Goal: Task Accomplishment & Management: Use online tool/utility

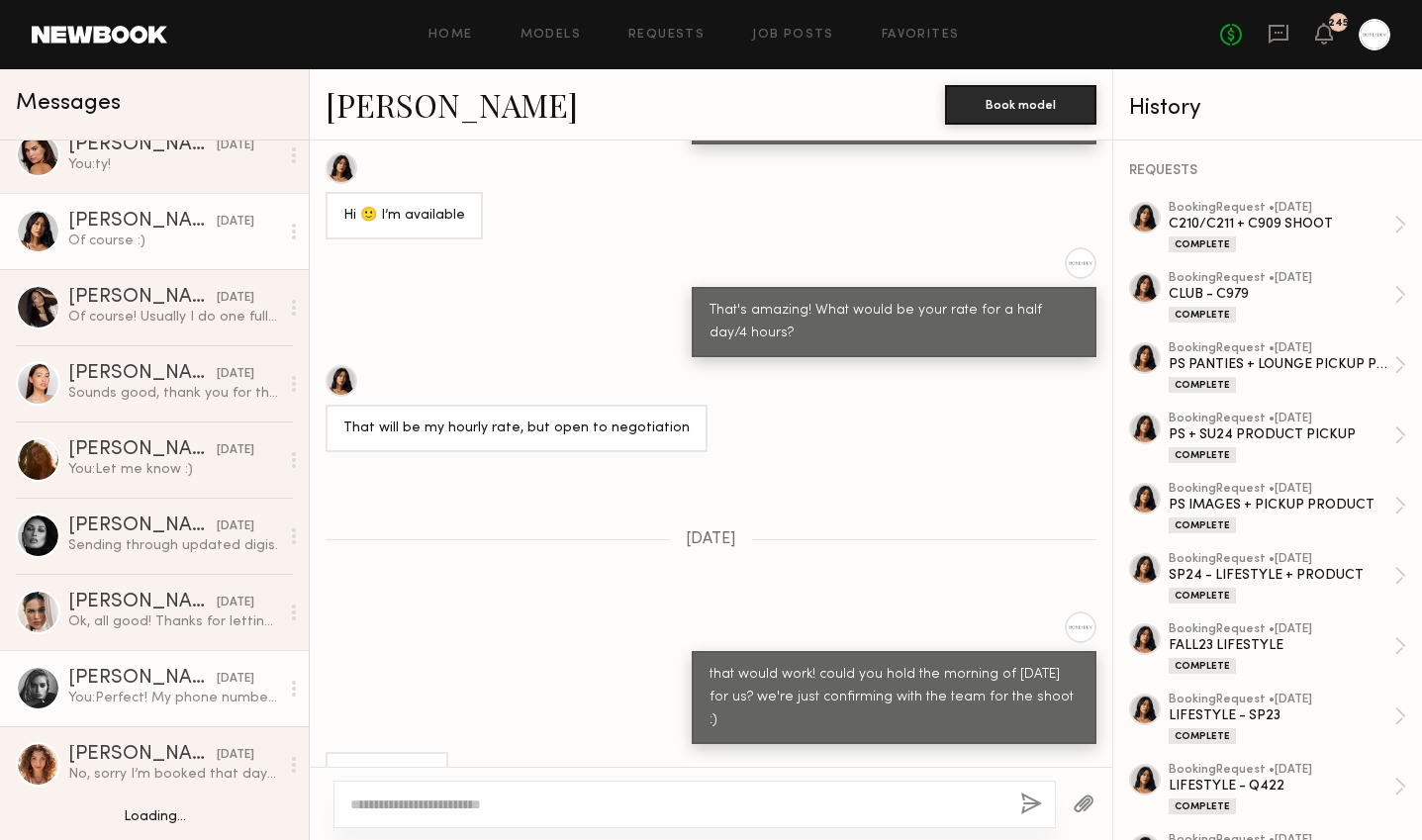
scroll to position [10, 0]
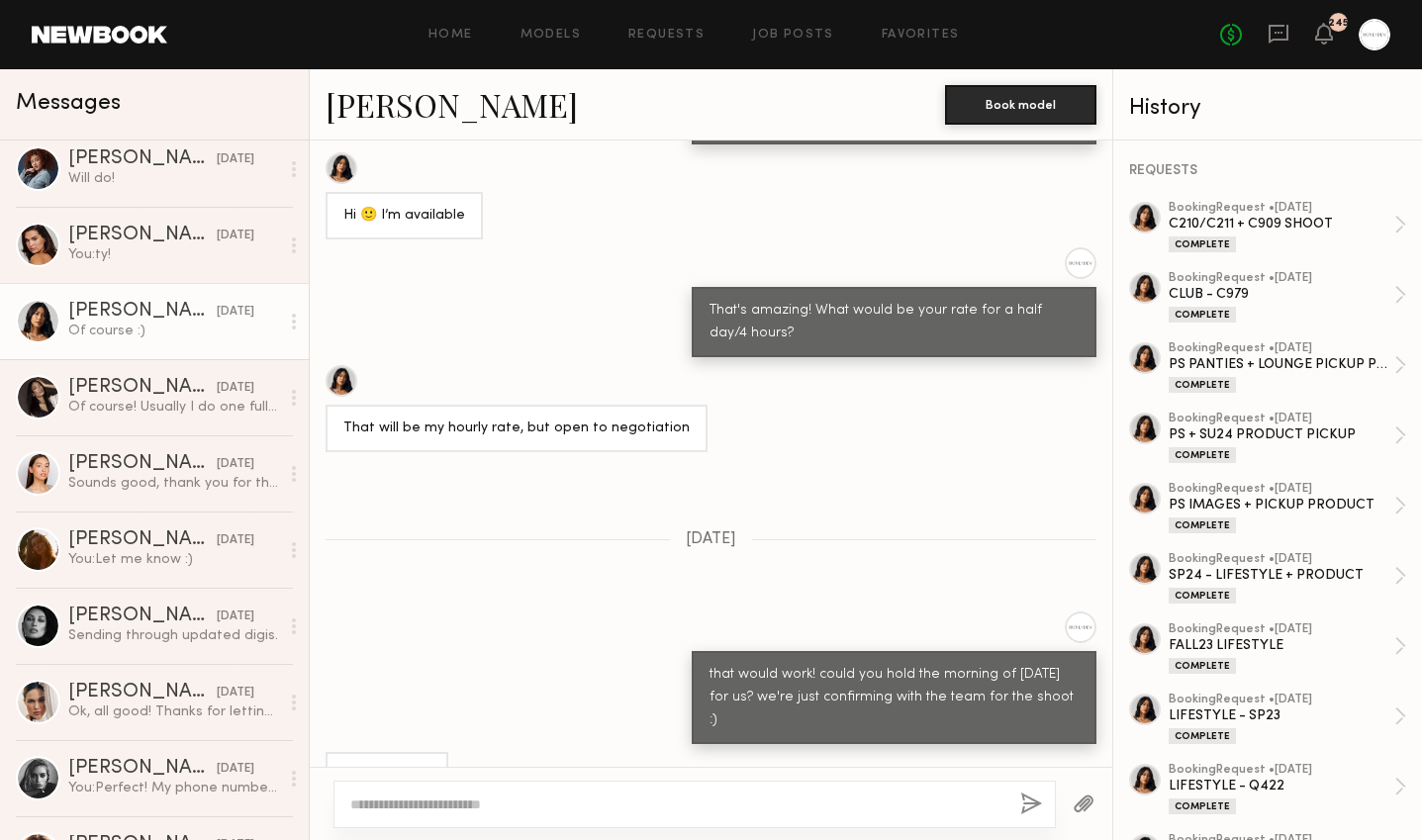
click at [547, 24] on div "Home Models Requests Job Posts Favorites Sign Out No fees up to $5,000 245" at bounding box center [779, 35] width 1224 height 32
click at [549, 32] on link "Models" at bounding box center [550, 35] width 60 height 13
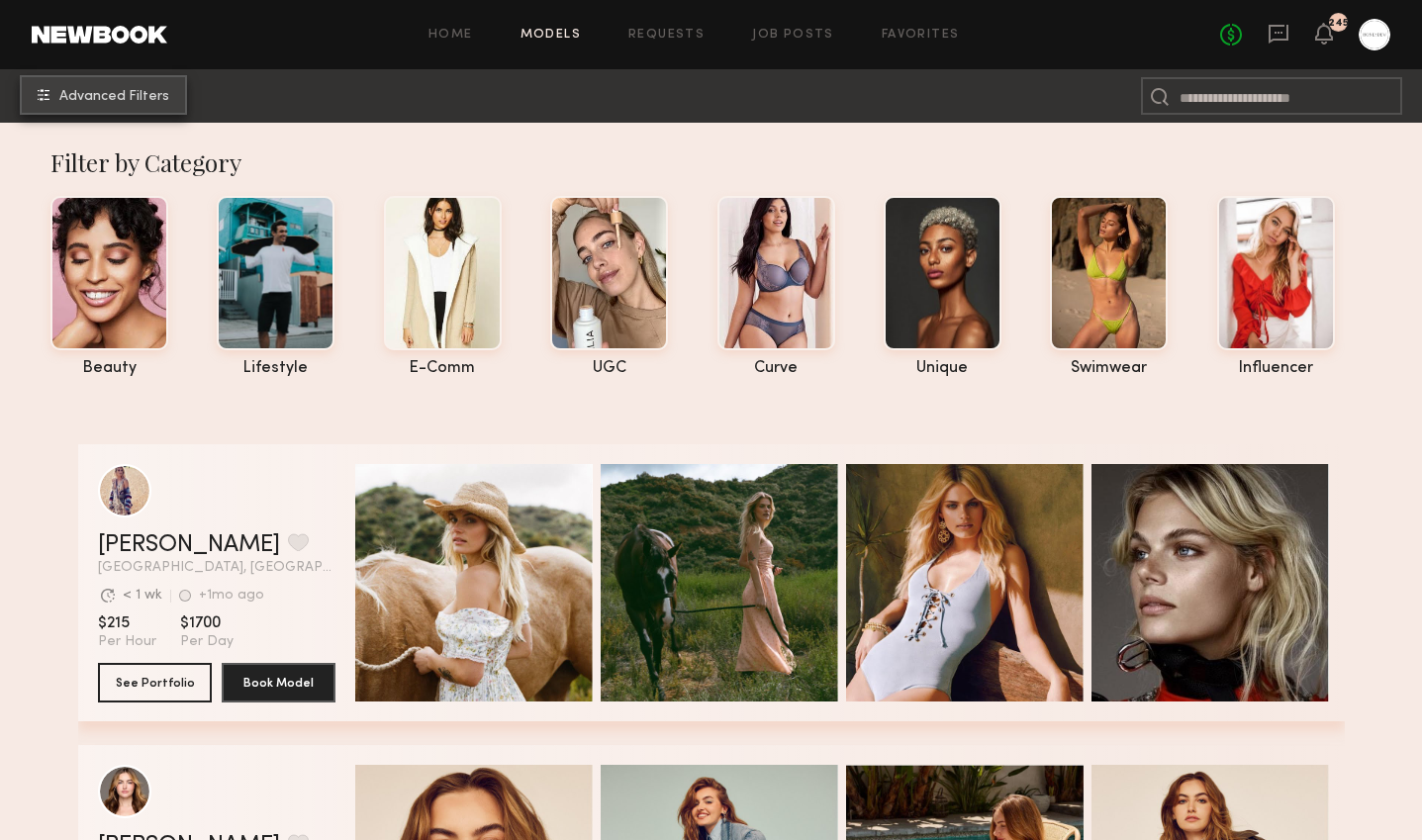
click at [136, 105] on button "Advanced Filters" at bounding box center [103, 95] width 167 height 40
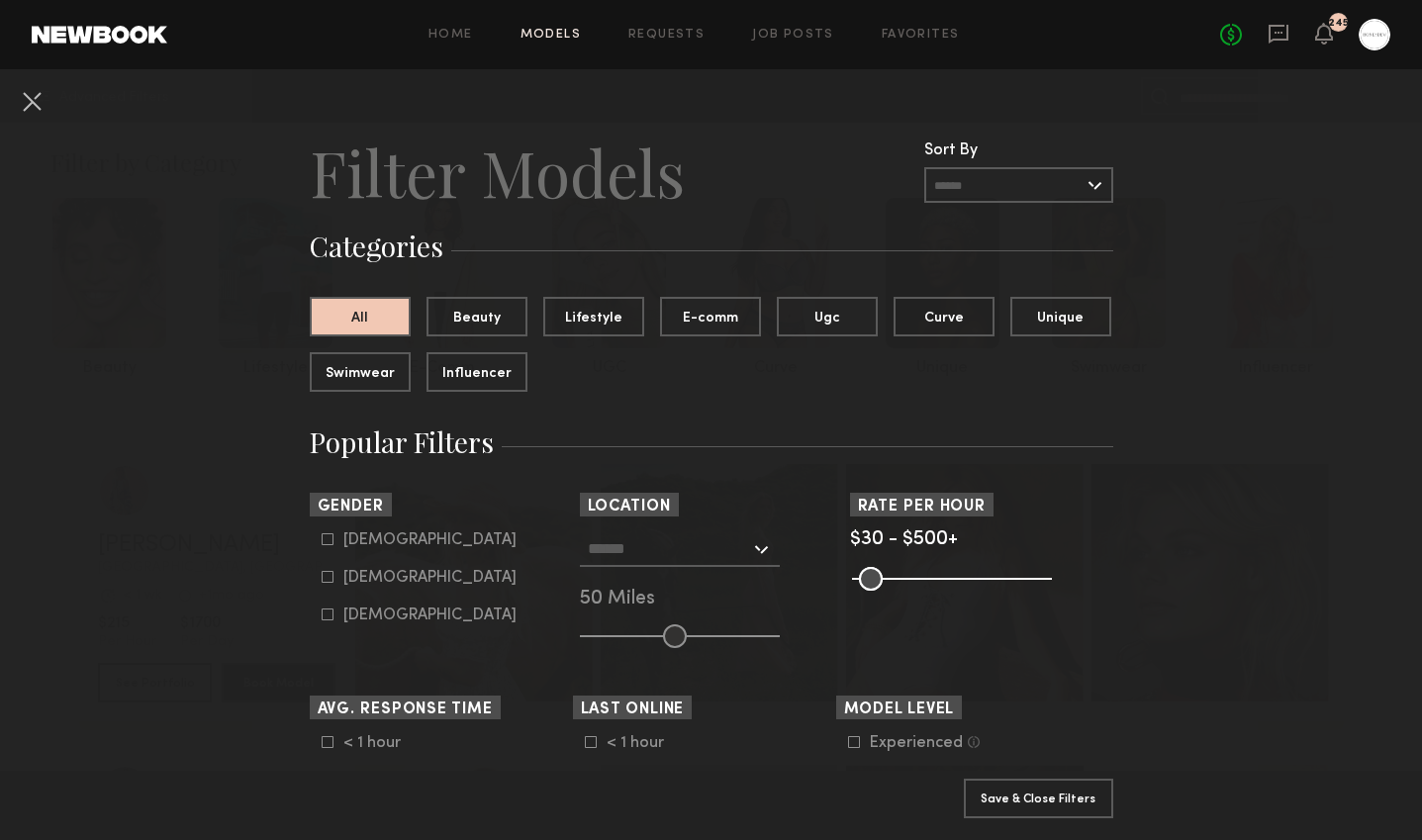
click at [737, 556] on input "text" at bounding box center [669, 548] width 163 height 34
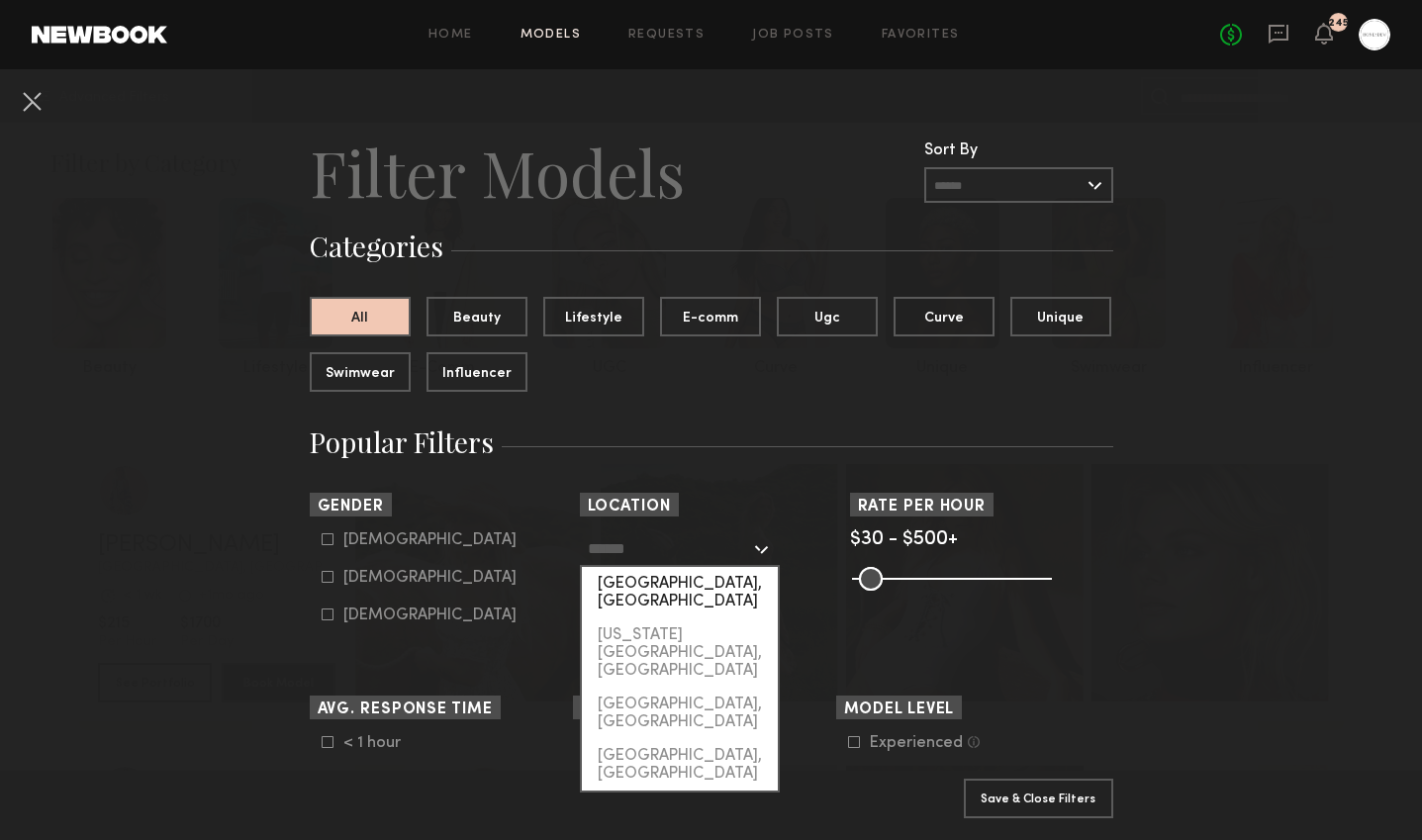
click at [720, 590] on div "Los Angeles, CA" at bounding box center [680, 592] width 196 height 52
type input "**********"
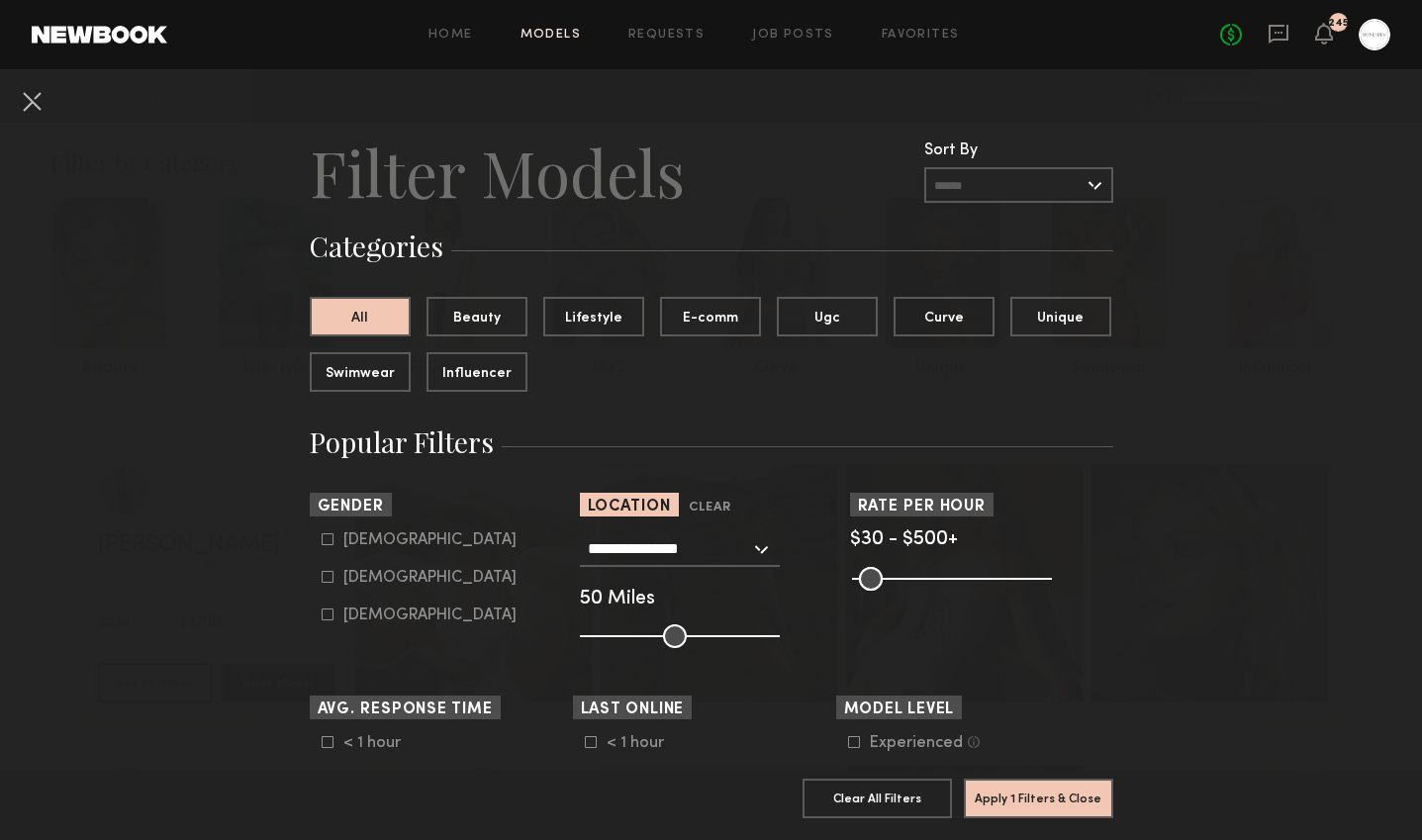
click at [334, 580] on label "Female" at bounding box center [419, 577] width 195 height 12
type input "**"
click at [640, 634] on input "range" at bounding box center [680, 636] width 200 height 24
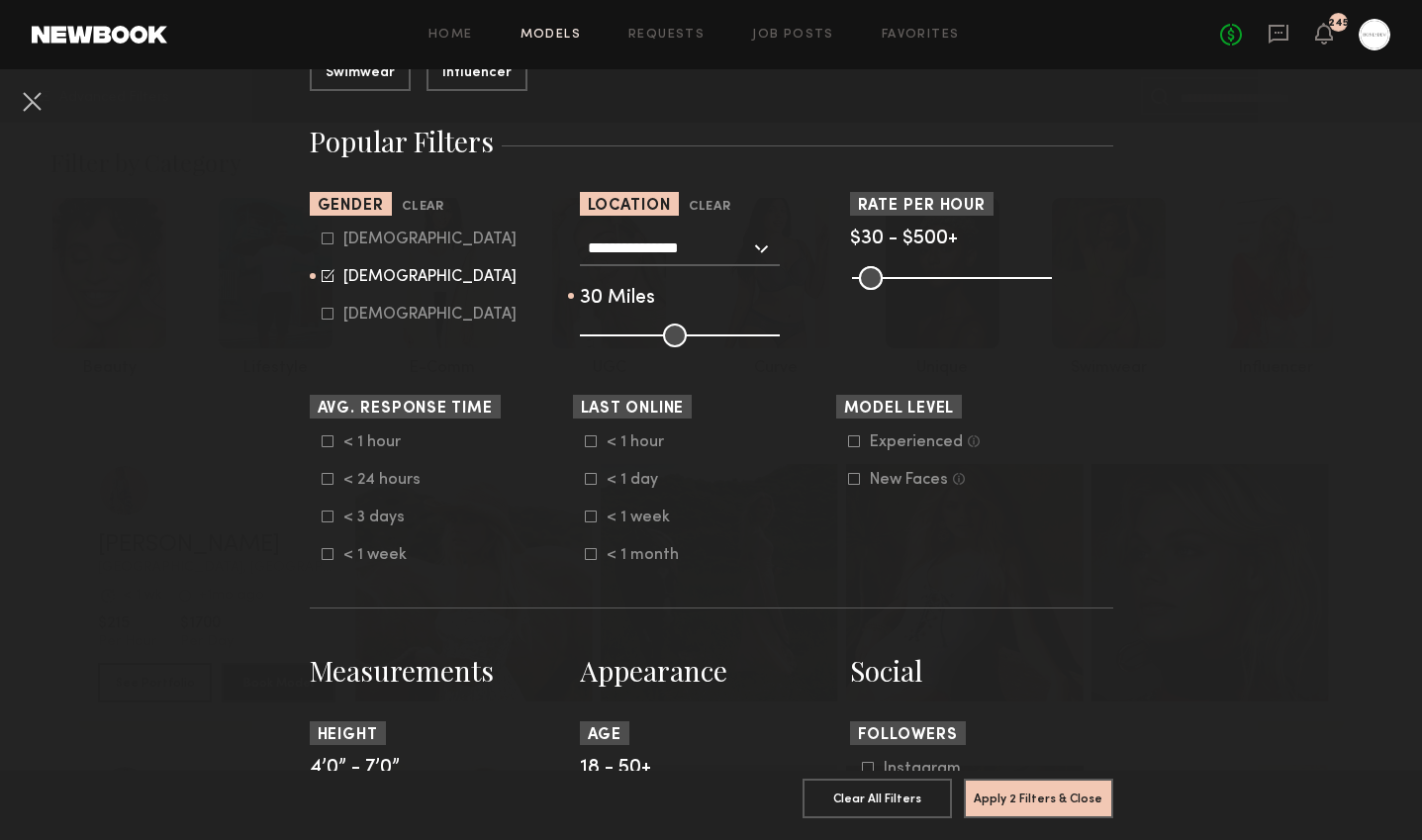
scroll to position [902, 0]
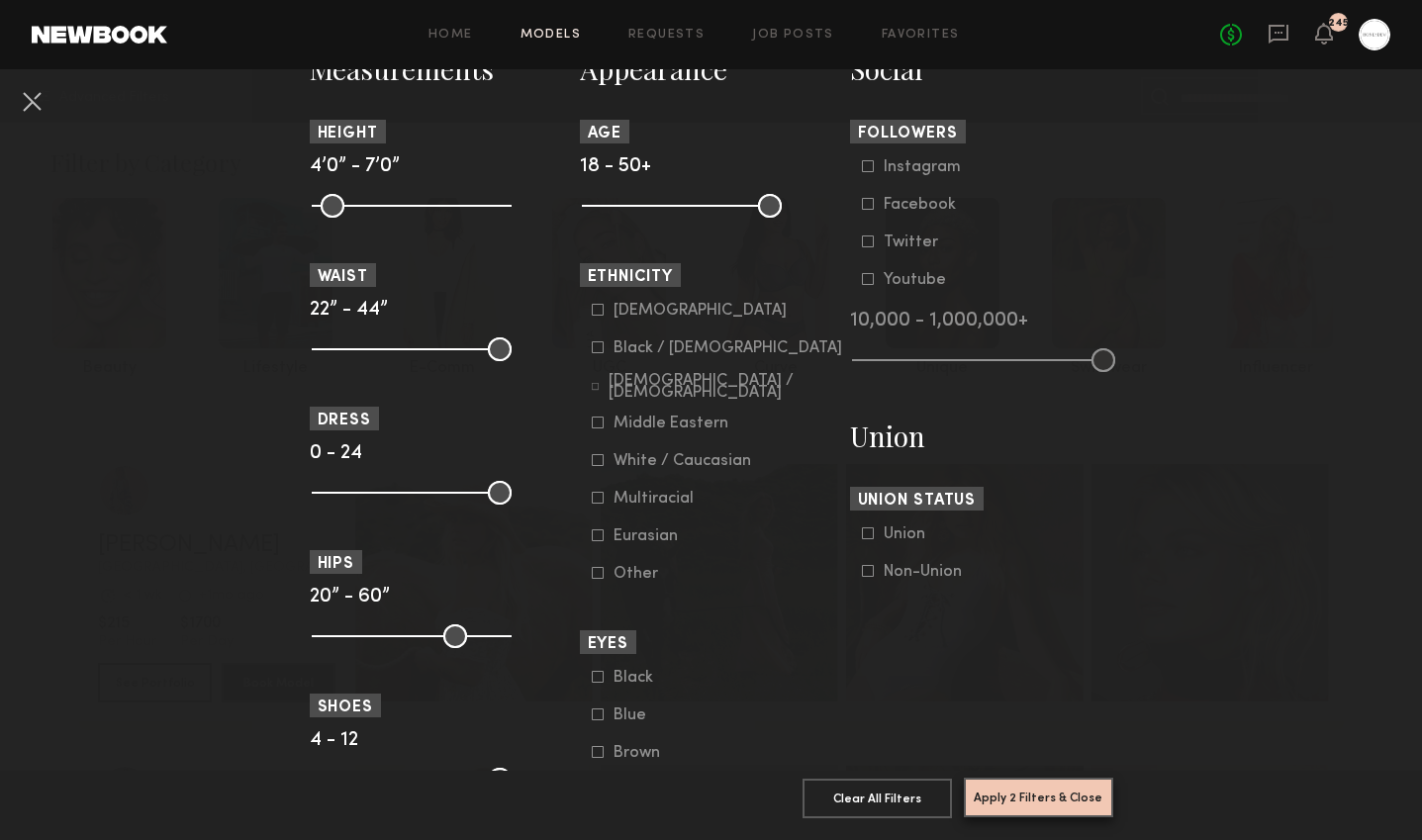
click at [1013, 793] on button "Apply 2 Filters & Close" at bounding box center [1039, 797] width 150 height 40
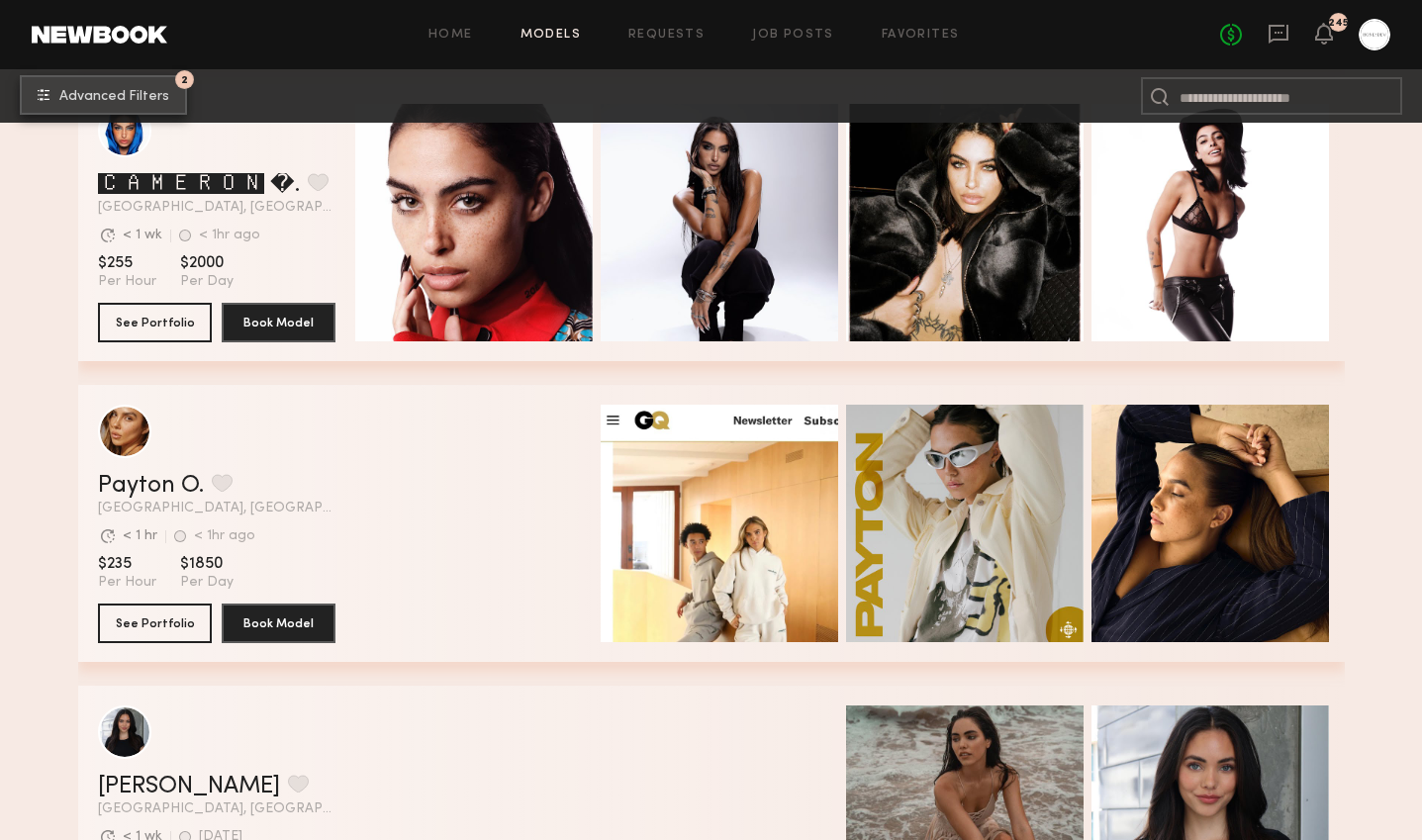
scroll to position [36285, 0]
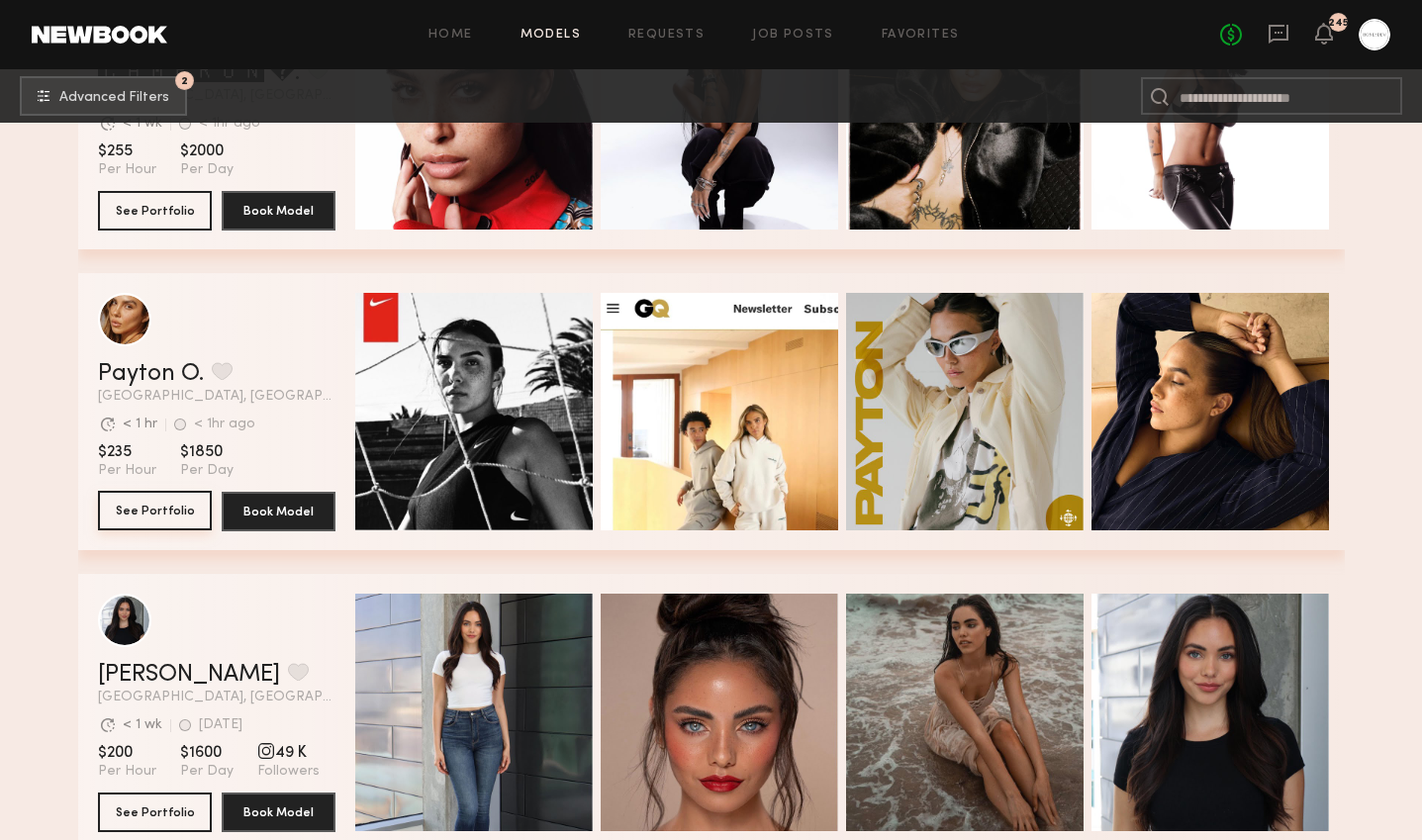
click at [163, 508] on button "See Portfolio" at bounding box center [155, 510] width 114 height 40
